Goal: Information Seeking & Learning: Learn about a topic

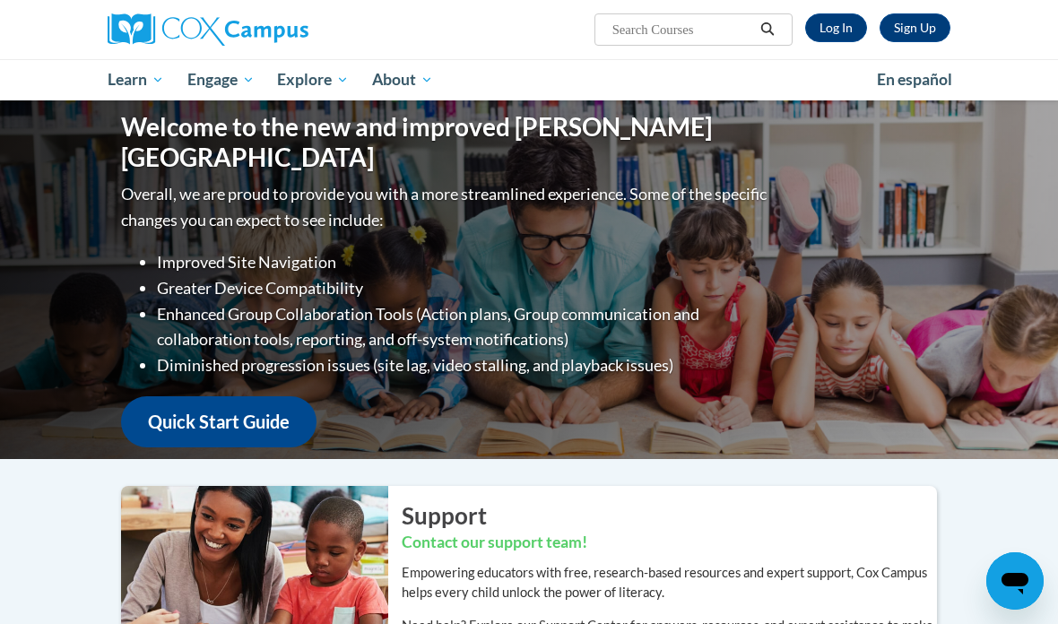
click at [838, 31] on link "Log In" at bounding box center [836, 27] width 62 height 29
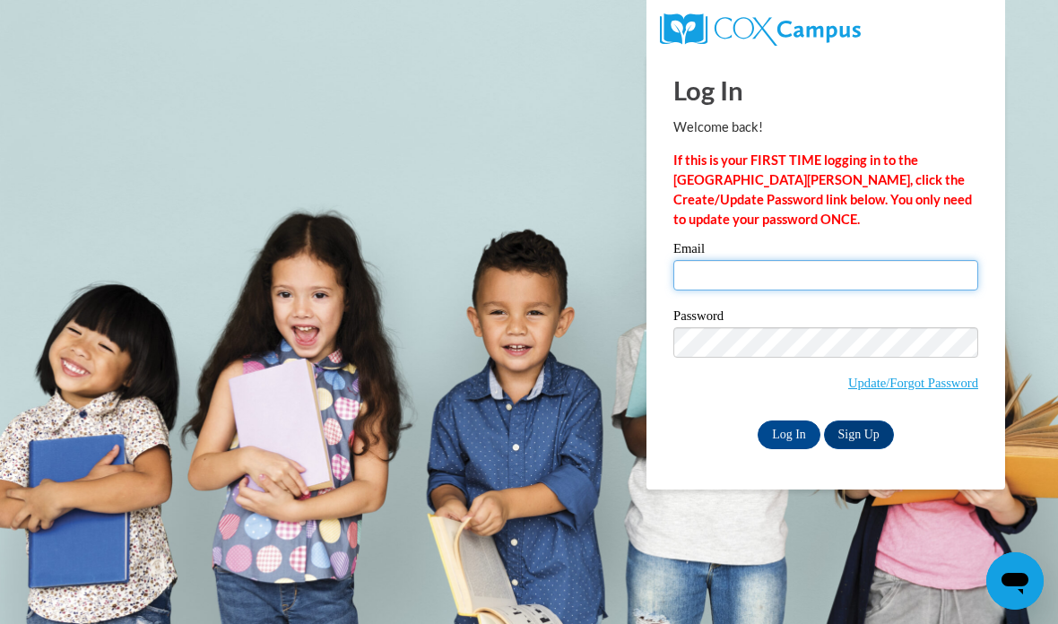
click at [910, 280] on input "Email" at bounding box center [825, 275] width 305 height 30
type input "[EMAIL_ADDRESS][DOMAIN_NAME]"
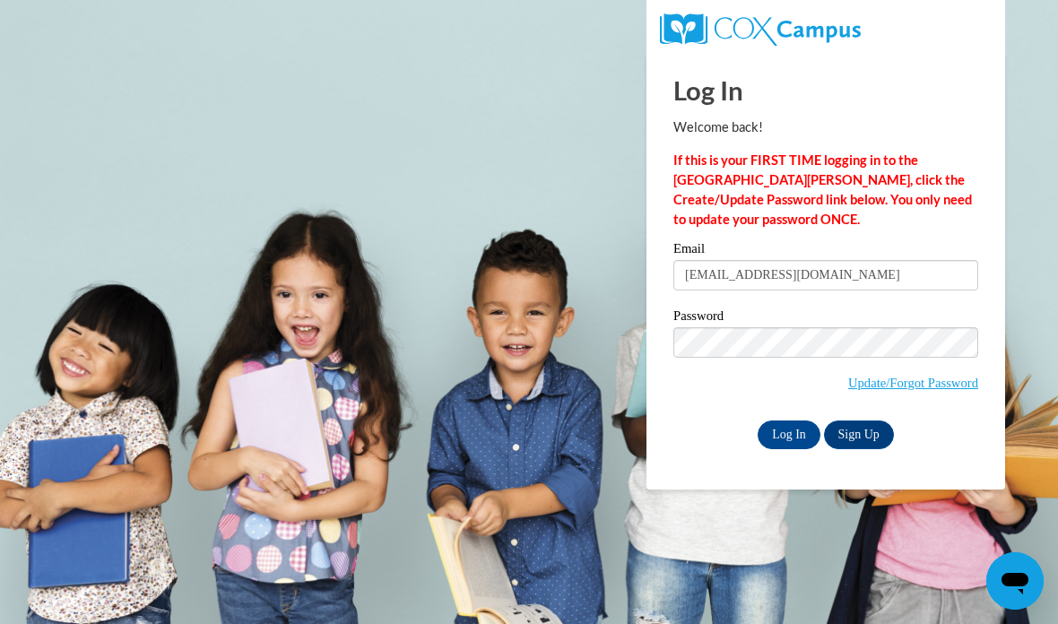
click at [784, 430] on input "Log In" at bounding box center [788, 434] width 63 height 29
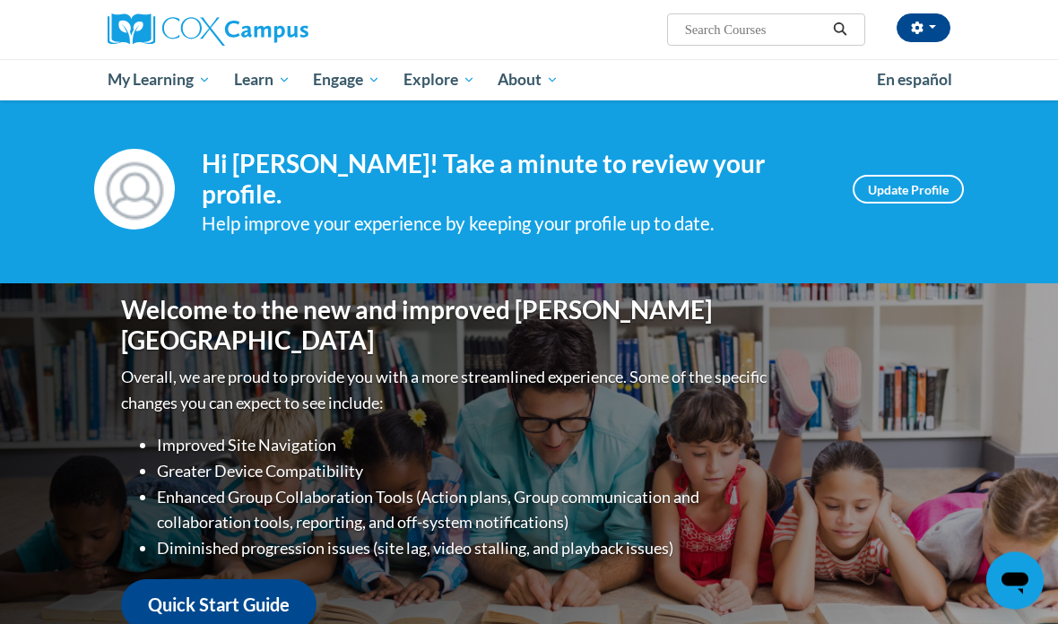
scroll to position [7, 0]
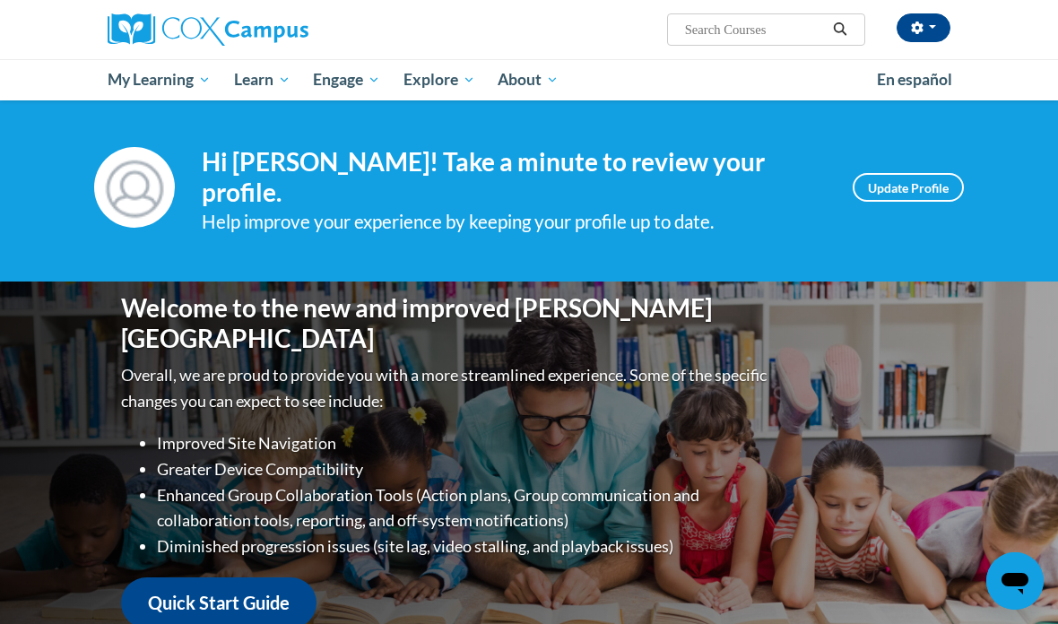
click at [929, 190] on link "Update Profile" at bounding box center [908, 187] width 111 height 29
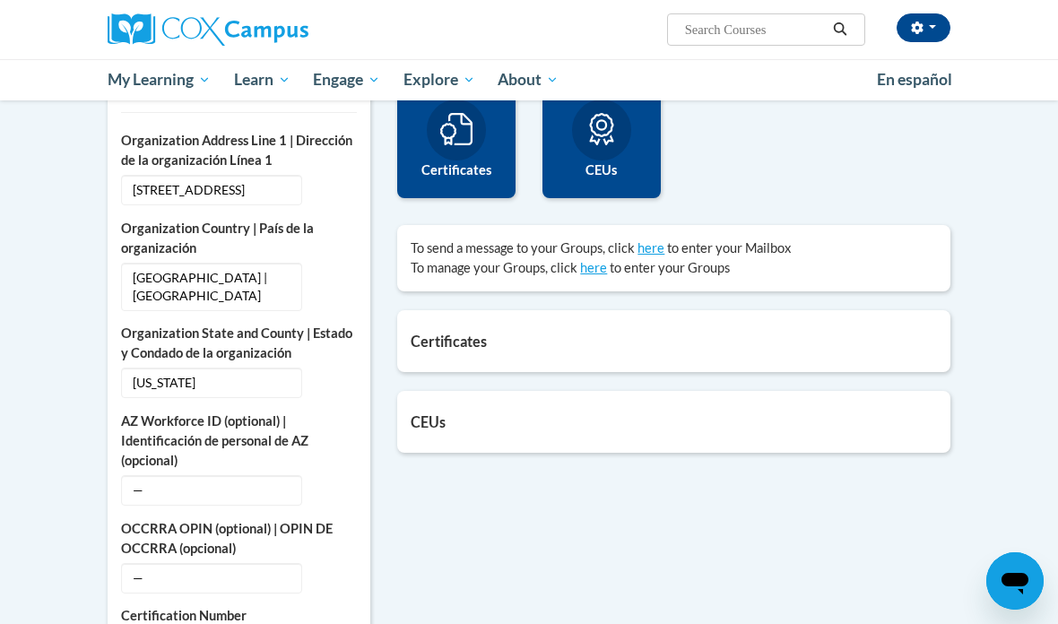
scroll to position [475, 0]
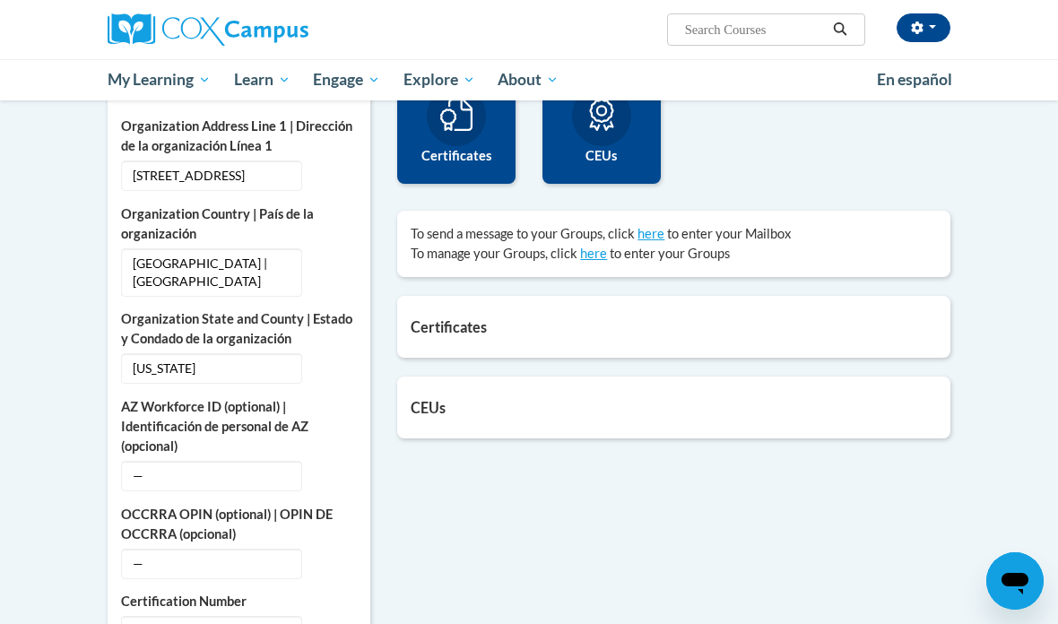
click at [853, 325] on h5 "Certificates" at bounding box center [674, 326] width 526 height 17
click at [470, 336] on div "Certificates List of certificates granted upon completion of activities Support…" at bounding box center [673, 327] width 553 height 62
click at [501, 334] on div "Certificates List of certificates granted upon completion of activities Support…" at bounding box center [673, 327] width 553 height 62
click at [536, 420] on div "CEUs Count of credits granted by credit category. 0.7 CEUs Update my credentials" at bounding box center [673, 408] width 553 height 62
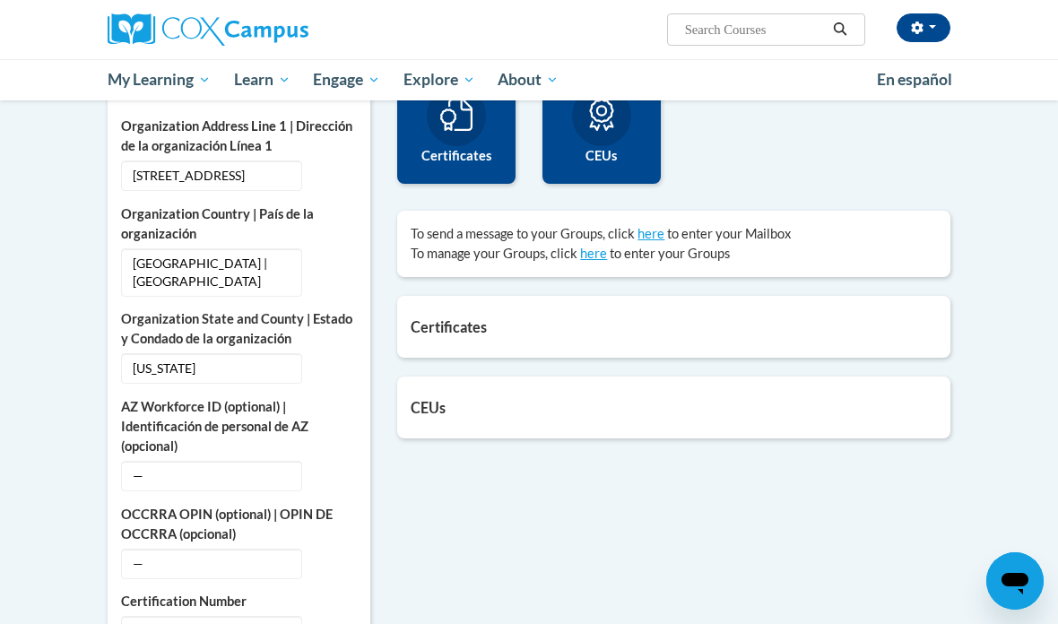
click at [491, 143] on div "2 Certificates" at bounding box center [456, 111] width 118 height 143
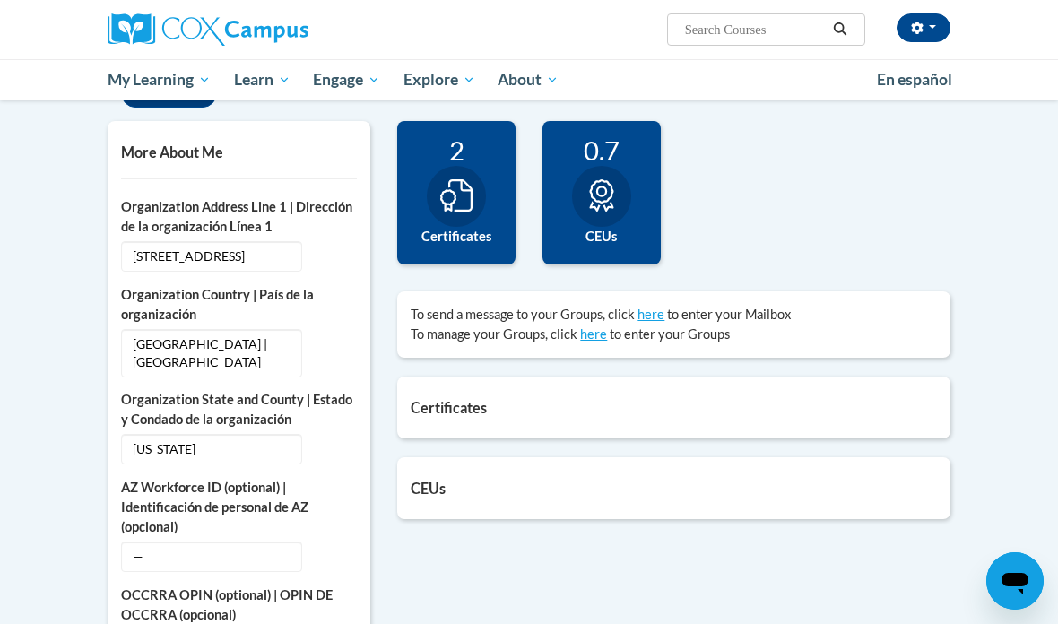
scroll to position [392, 0]
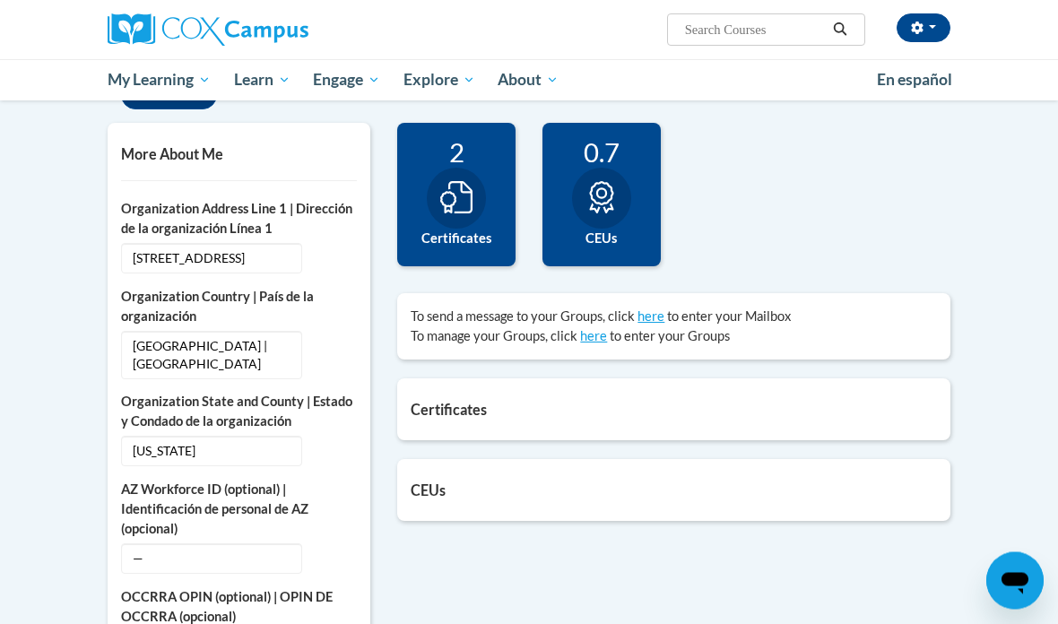
click at [613, 197] on icon at bounding box center [601, 198] width 32 height 32
click at [455, 203] on icon at bounding box center [456, 198] width 32 height 32
click at [616, 203] on icon at bounding box center [601, 198] width 32 height 32
click at [478, 199] on div at bounding box center [456, 199] width 59 height 61
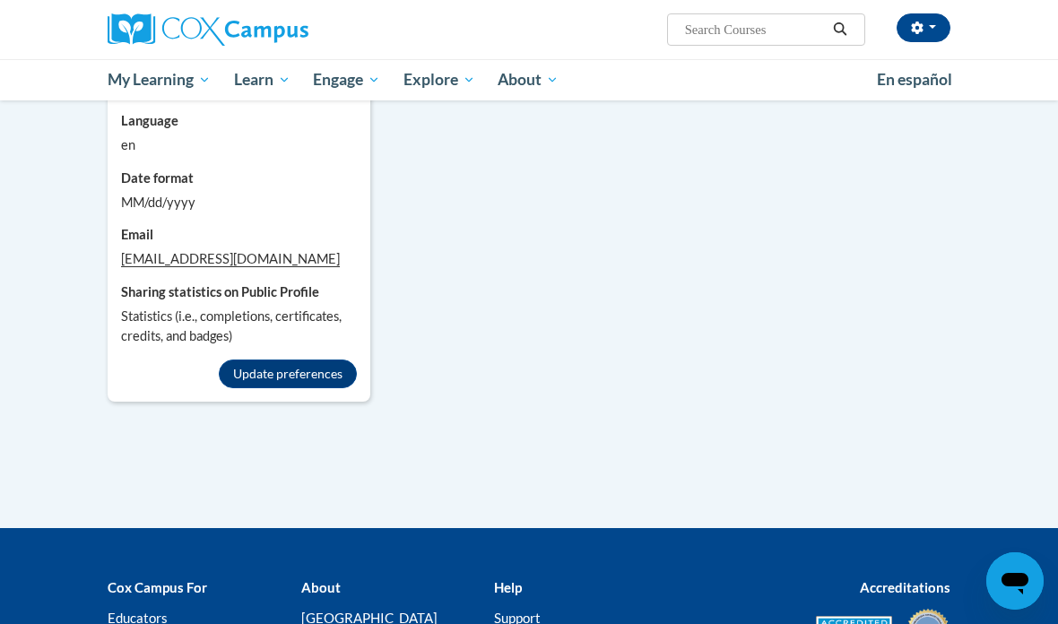
scroll to position [1672, 0]
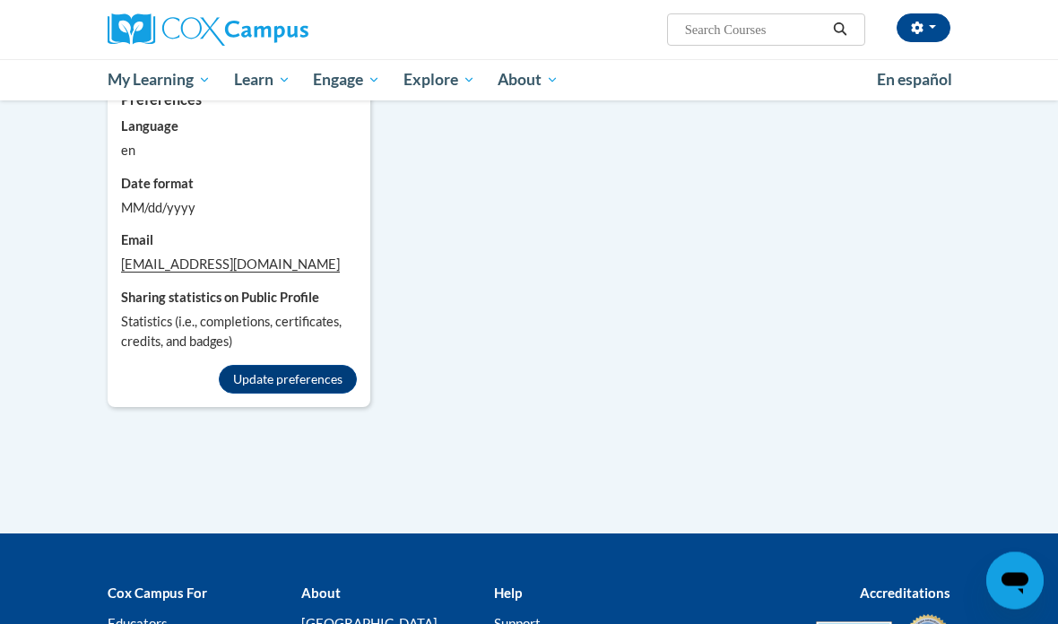
click at [337, 387] on button "Update preferences" at bounding box center [288, 380] width 138 height 29
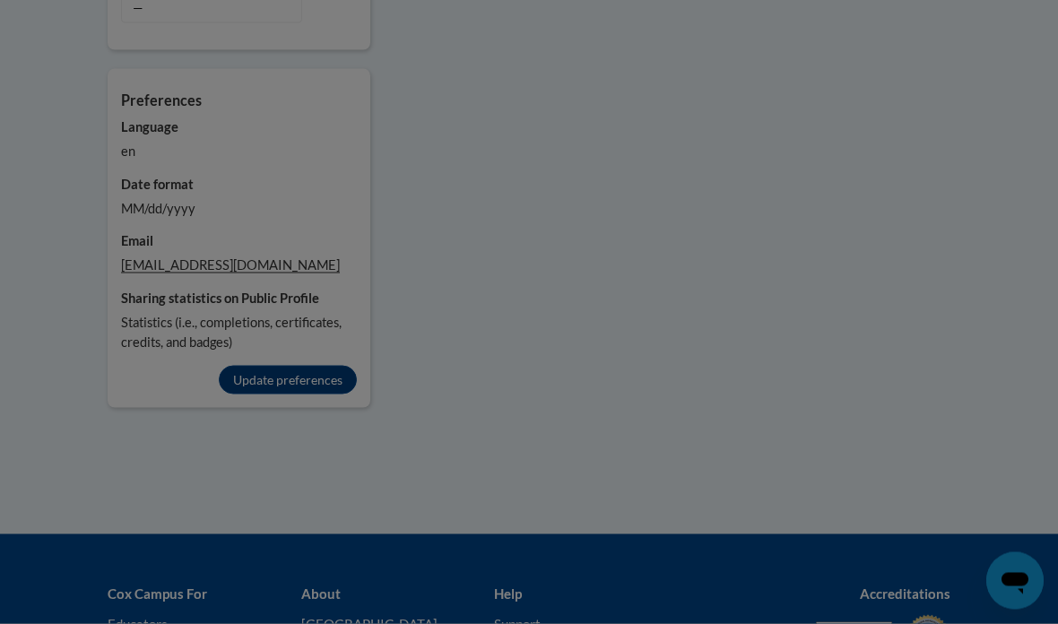
scroll to position [1673, 0]
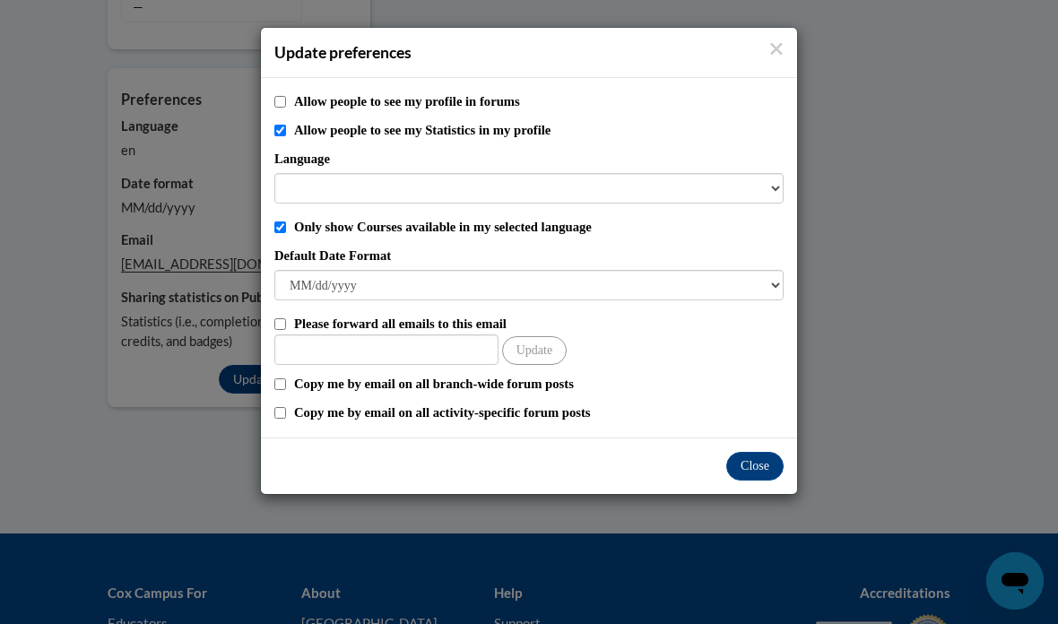
click at [766, 61] on h4 "Update preferences" at bounding box center [528, 52] width 509 height 22
click at [768, 478] on button "Close" at bounding box center [754, 466] width 57 height 29
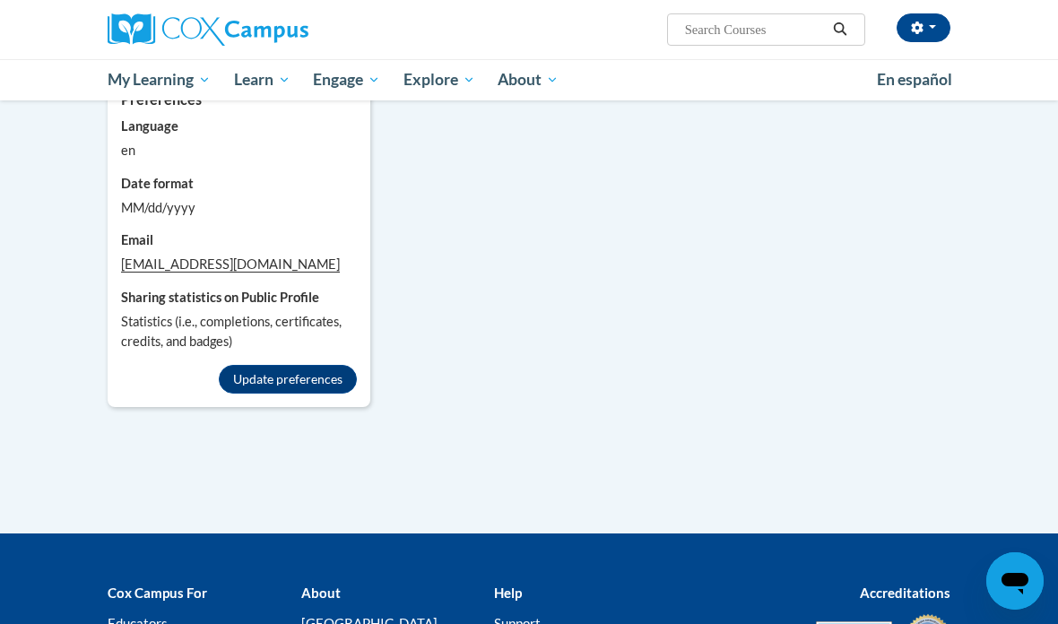
click at [0, 0] on link "My Course Progress" at bounding box center [0, 0] width 0 height 0
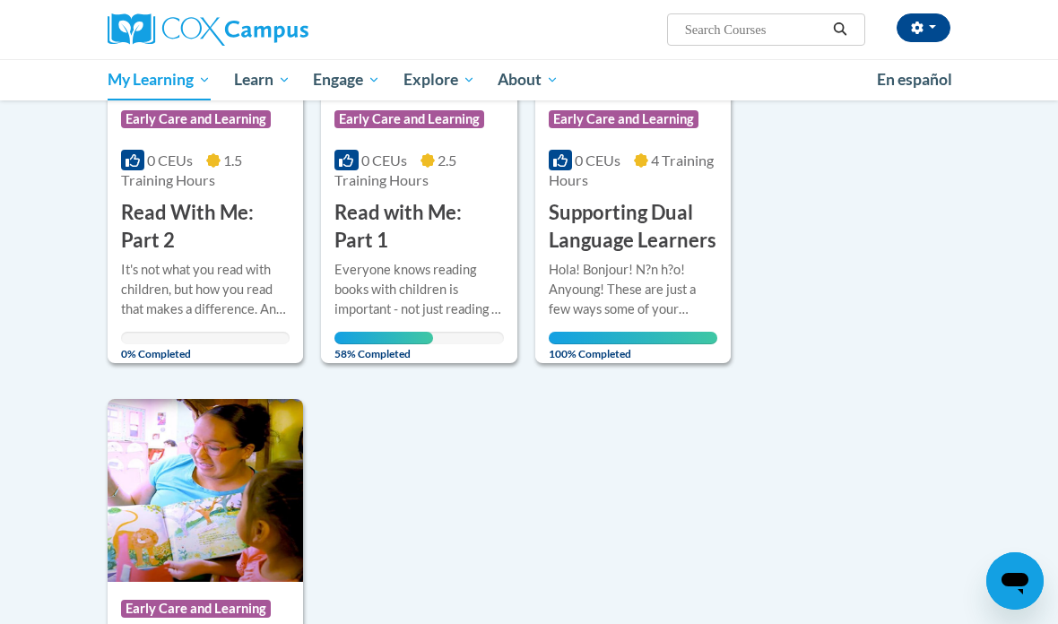
scroll to position [436, 0]
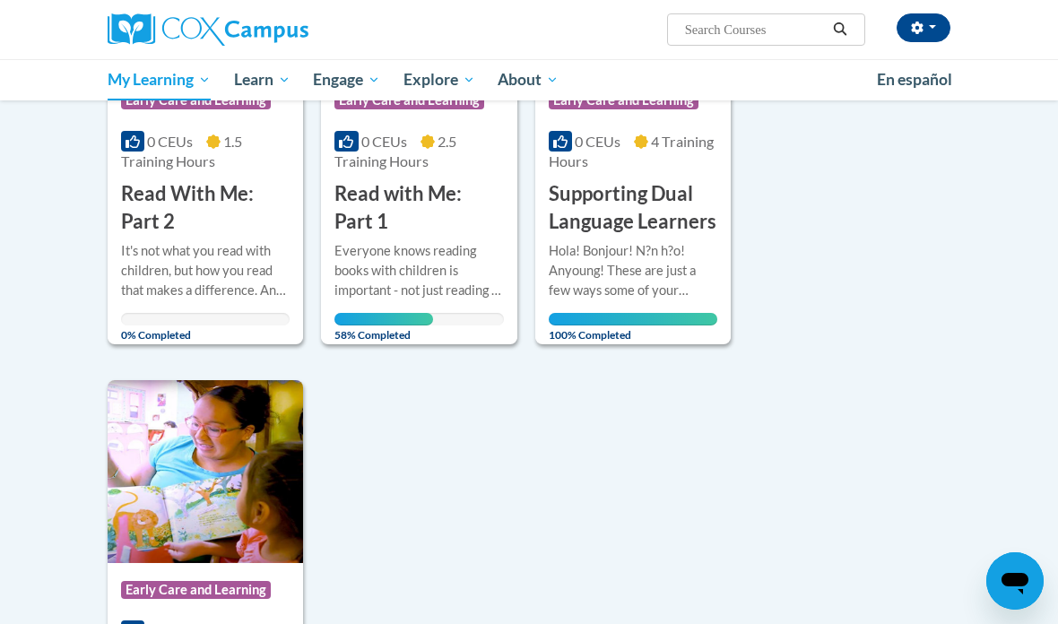
click at [452, 242] on div "Everyone knows reading books with children is important - not just reading to c…" at bounding box center [418, 270] width 169 height 59
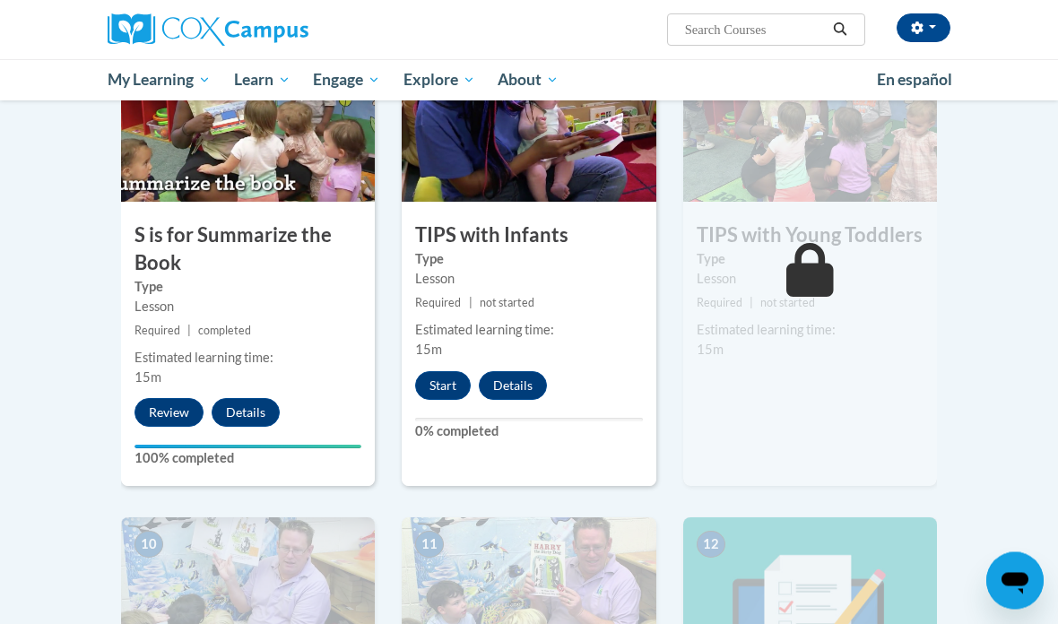
click at [452, 385] on button "Start" at bounding box center [443, 386] width 56 height 29
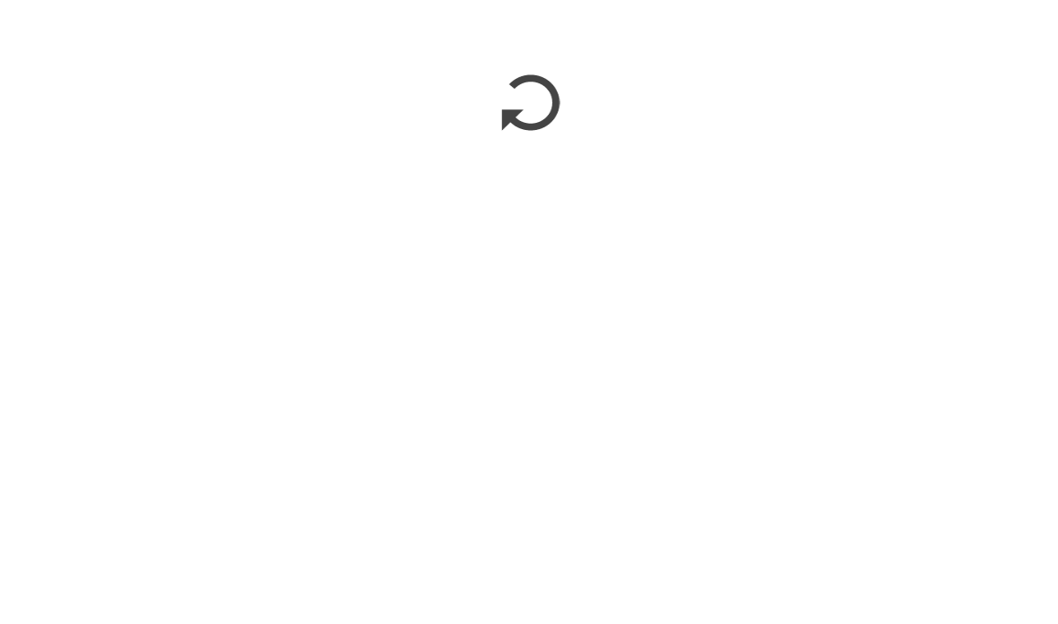
scroll to position [1866, 0]
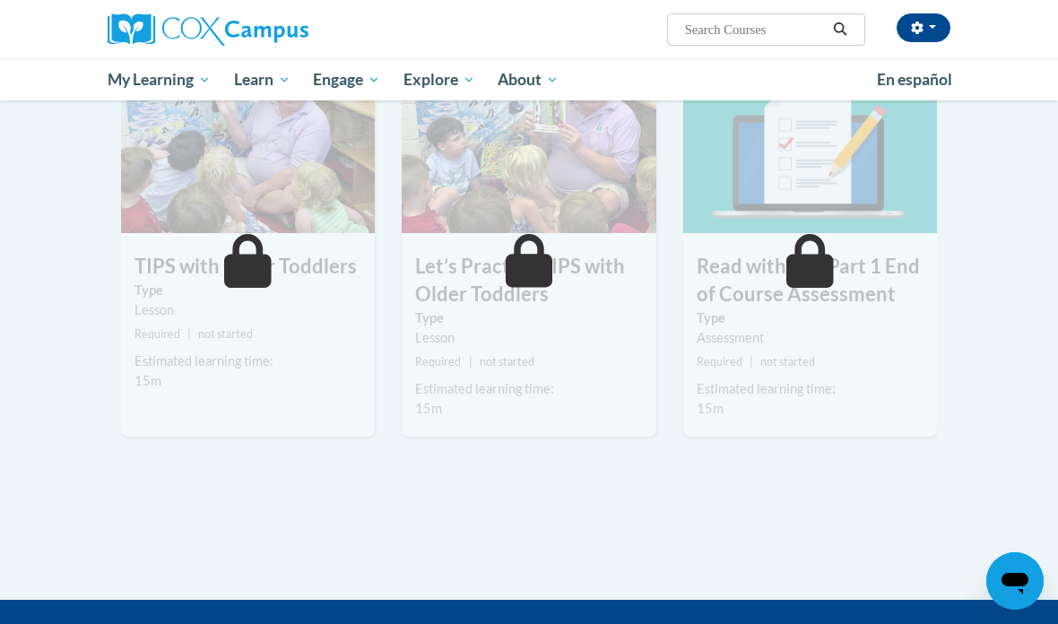
scroll to position [1838, 0]
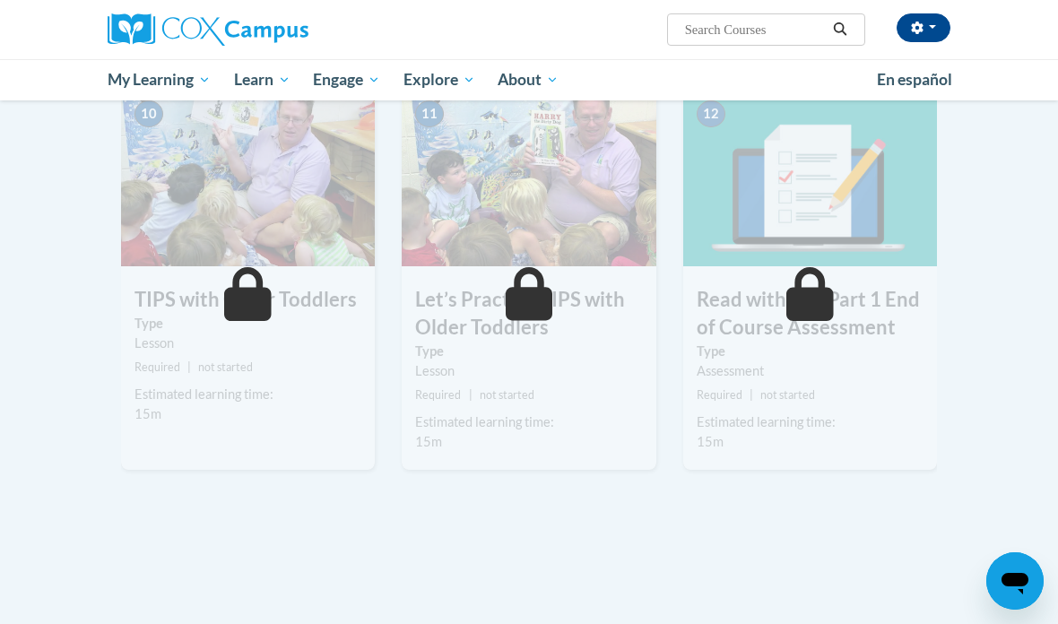
click at [917, 24] on icon "button" at bounding box center [917, 28] width 12 height 13
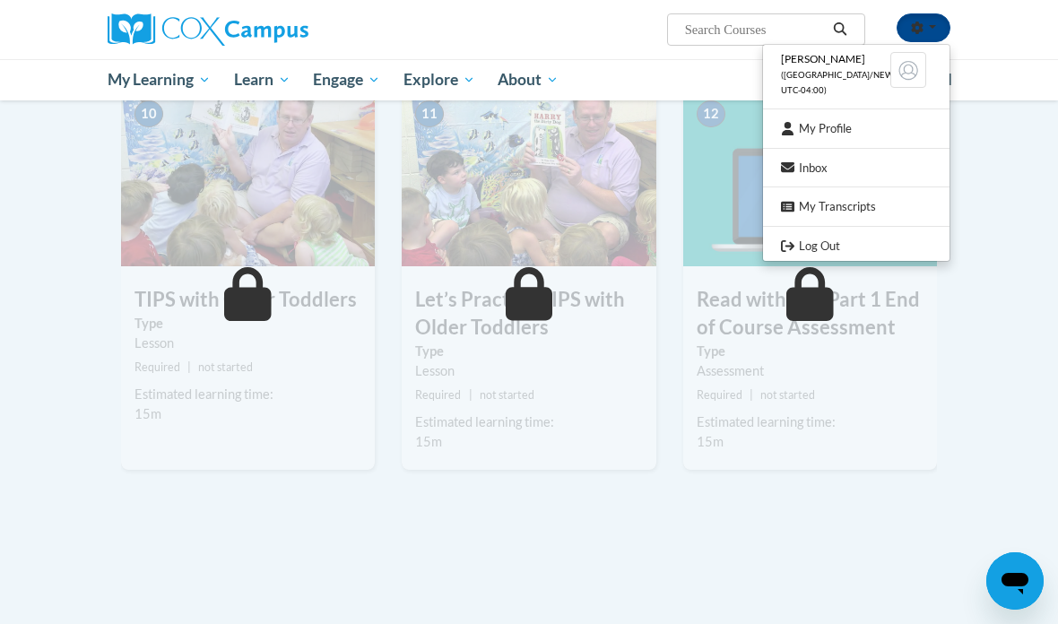
click at [840, 249] on link "Log Out" at bounding box center [856, 246] width 186 height 22
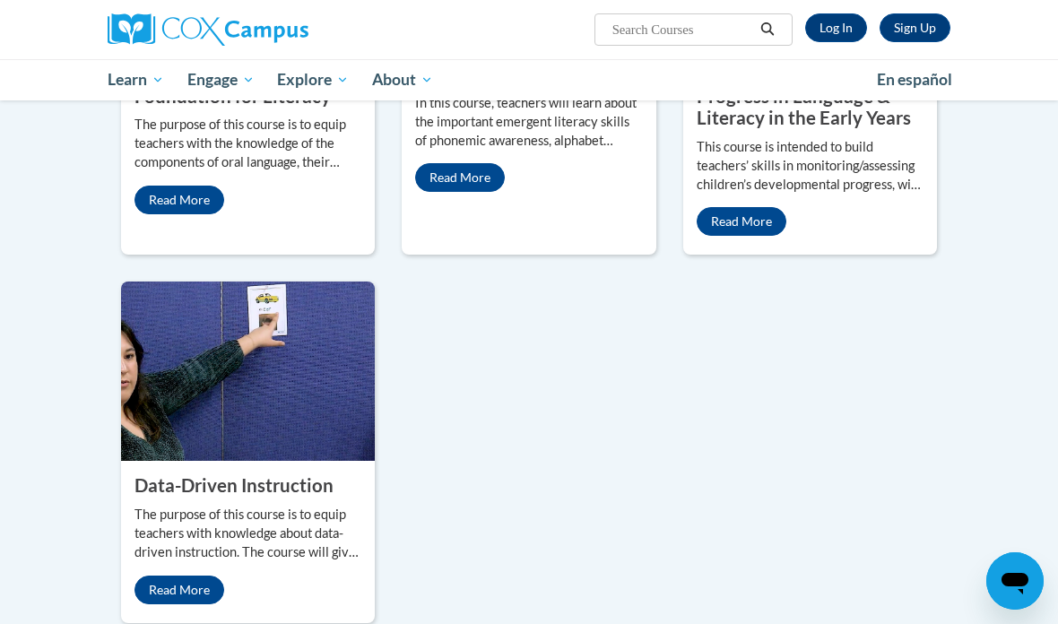
scroll to position [890, 0]
